Goal: Transaction & Acquisition: Download file/media

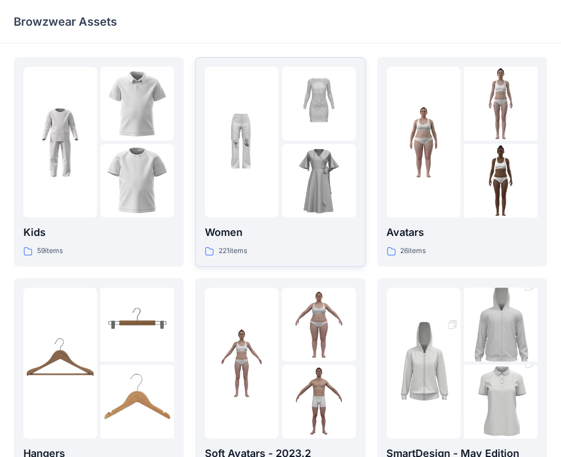
click at [306, 247] on div "221 items" at bounding box center [280, 251] width 151 height 12
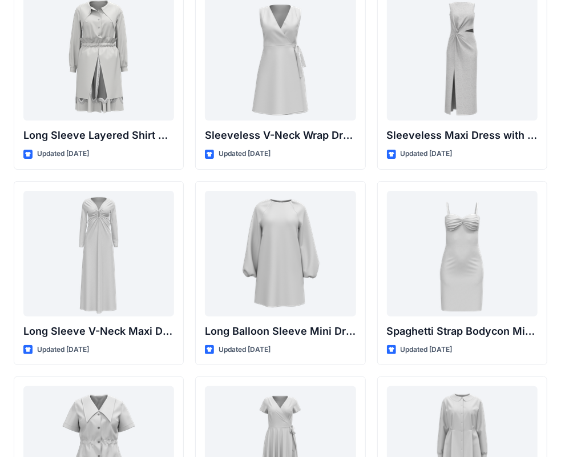
scroll to position [1542, 0]
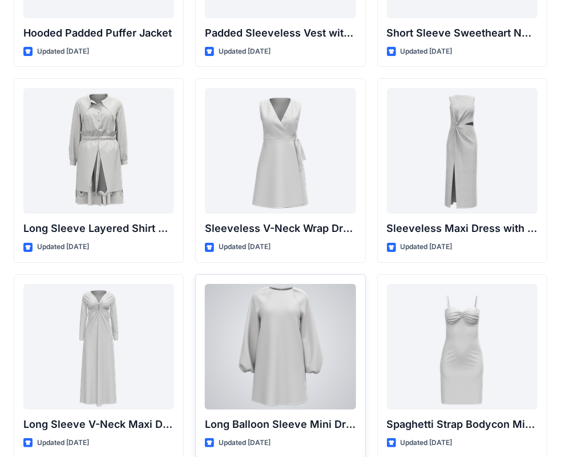
click at [301, 316] on div at bounding box center [280, 347] width 151 height 126
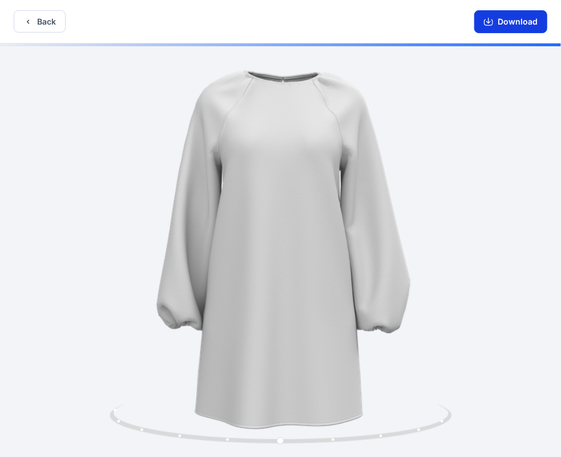
click at [507, 15] on button "Download" at bounding box center [510, 21] width 73 height 23
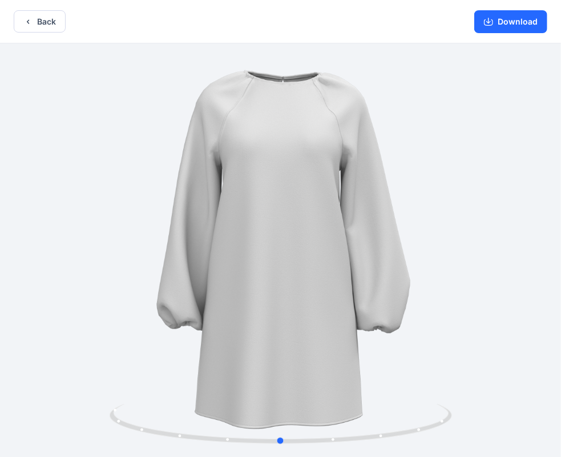
click at [448, 265] on div at bounding box center [280, 250] width 561 height 415
drag, startPoint x: 397, startPoint y: 21, endPoint x: 244, endPoint y: 60, distance: 158.1
click at [244, 60] on div "Back Download Version History" at bounding box center [280, 229] width 561 height 459
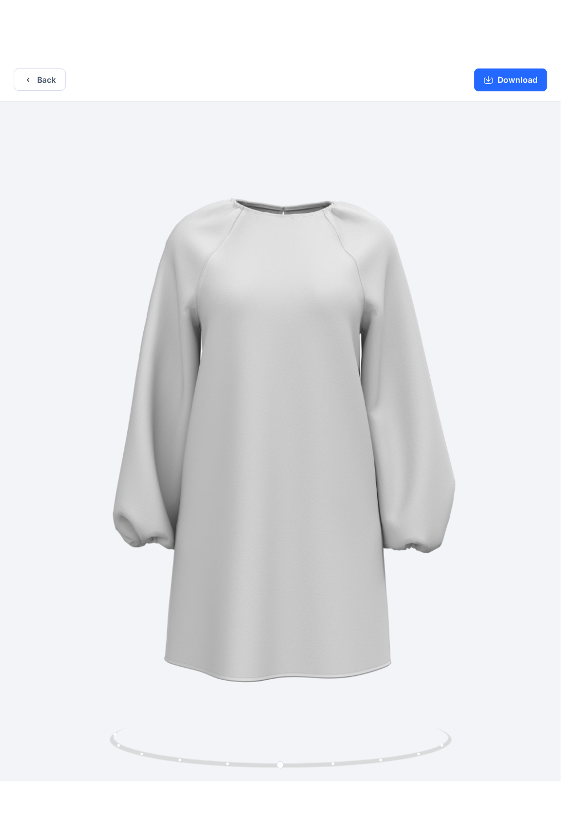
scroll to position [2, 0]
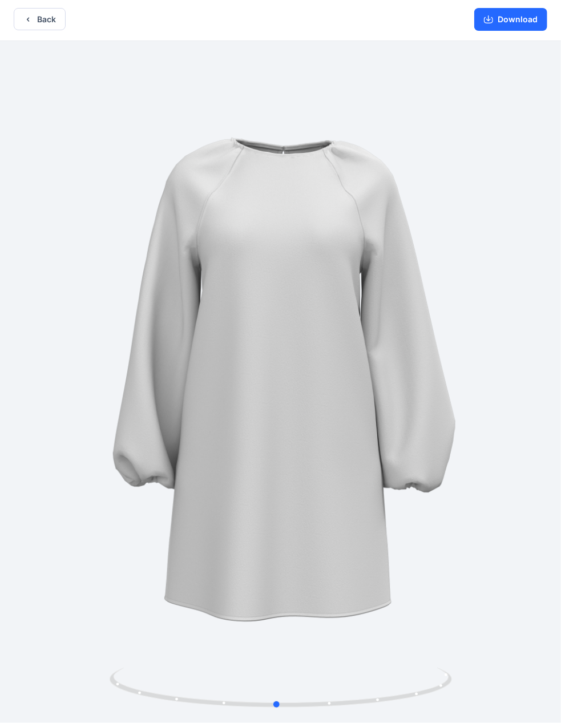
drag, startPoint x: 439, startPoint y: 219, endPoint x: 433, endPoint y: 163, distance: 56.3
click at [433, 164] on div at bounding box center [280, 382] width 561 height 682
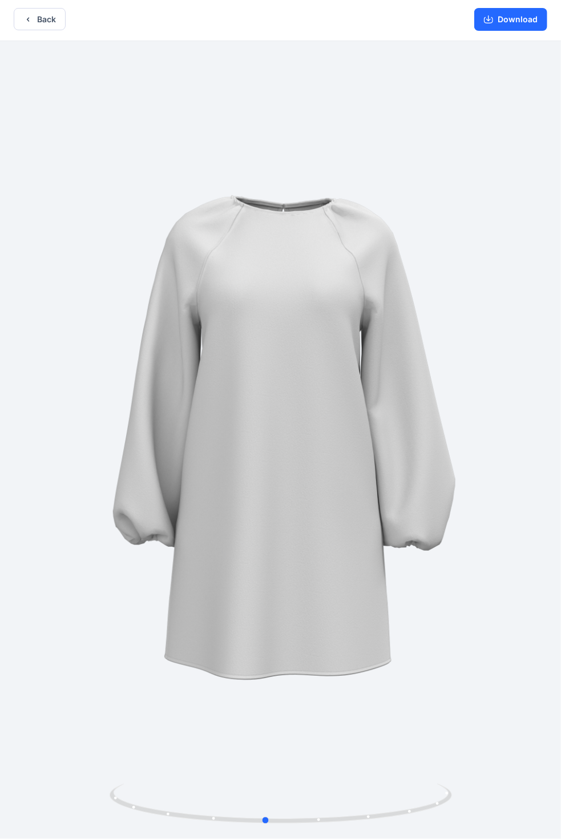
drag, startPoint x: 346, startPoint y: 463, endPoint x: 339, endPoint y: 381, distance: 82.5
click at [339, 382] on div at bounding box center [280, 440] width 561 height 798
click at [46, 15] on button "Back" at bounding box center [40, 19] width 52 height 22
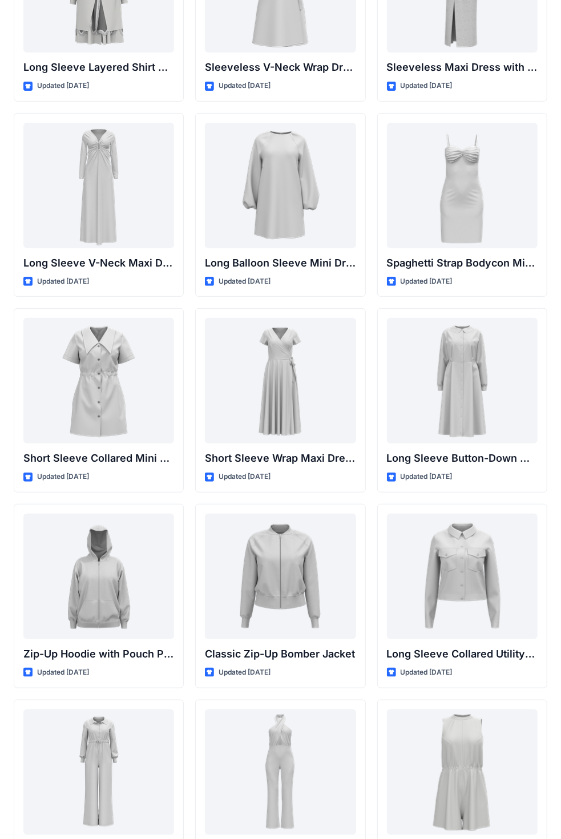
scroll to position [1714, 0]
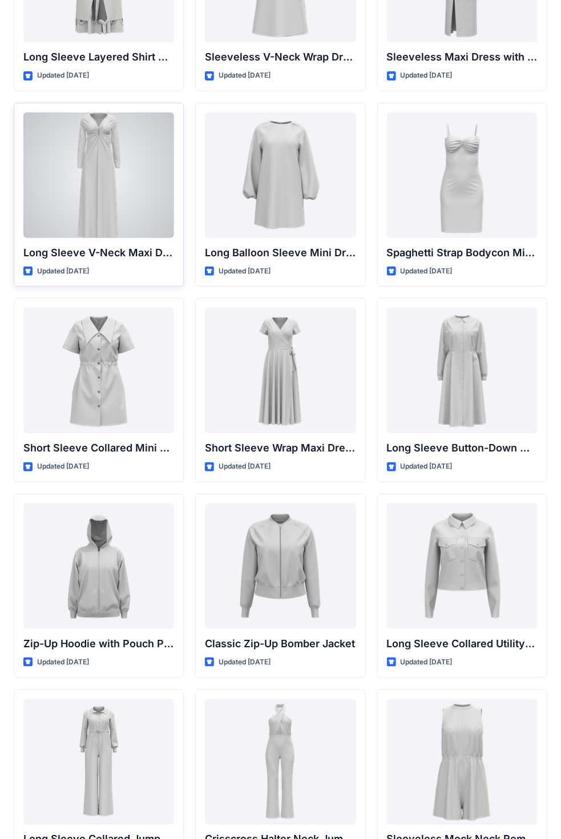
click at [130, 160] on div at bounding box center [98, 175] width 151 height 126
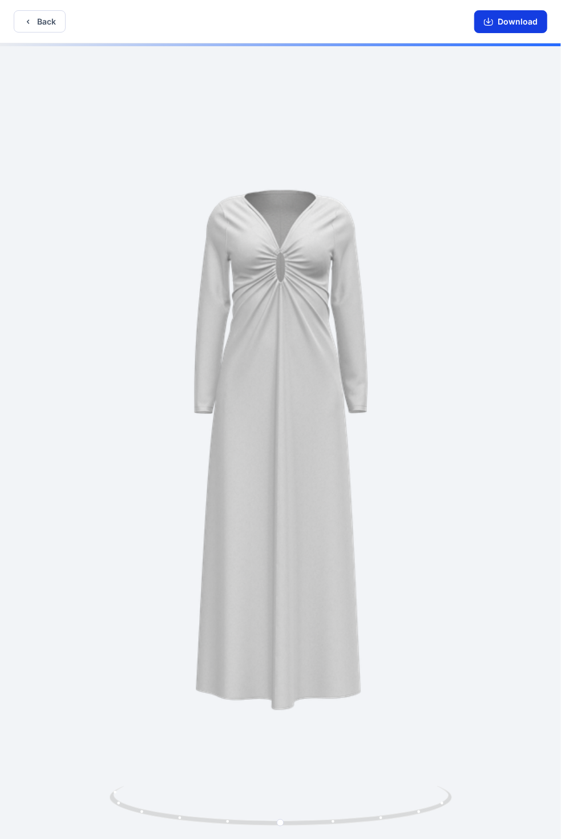
click at [515, 23] on button "Download" at bounding box center [510, 21] width 73 height 23
